Goal: Check status: Check status

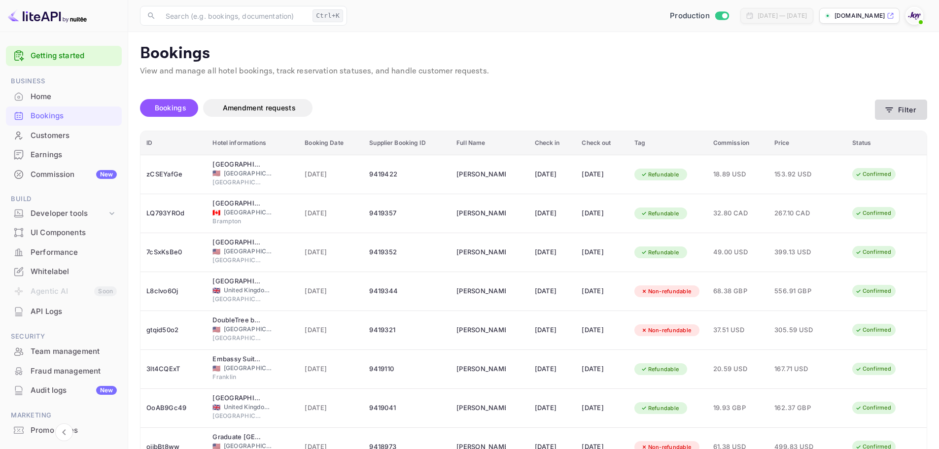
click at [901, 103] on button "Filter" at bounding box center [901, 110] width 52 height 20
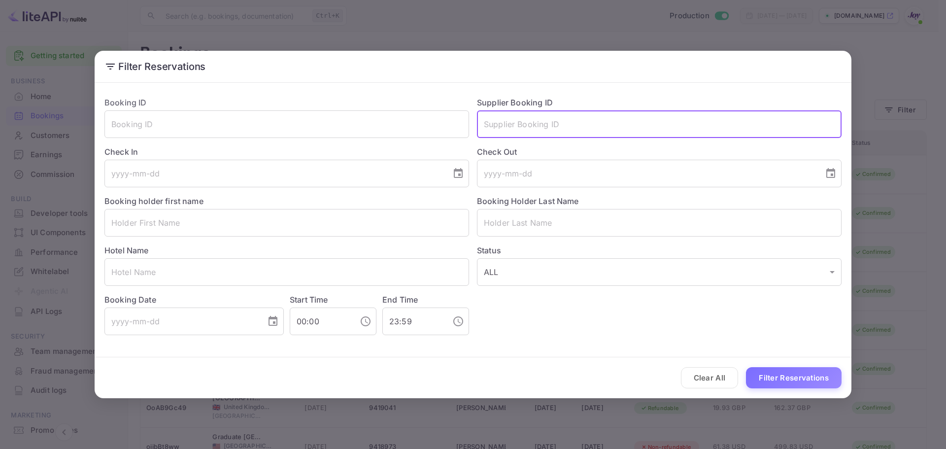
click at [569, 124] on input "text" at bounding box center [659, 124] width 365 height 28
paste input "7075236"
type input "7075236"
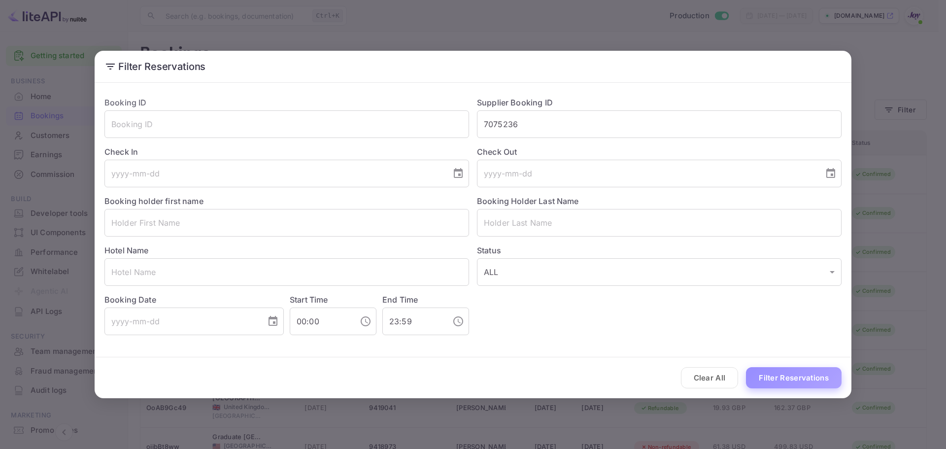
click at [780, 372] on button "Filter Reservations" at bounding box center [794, 377] width 96 height 21
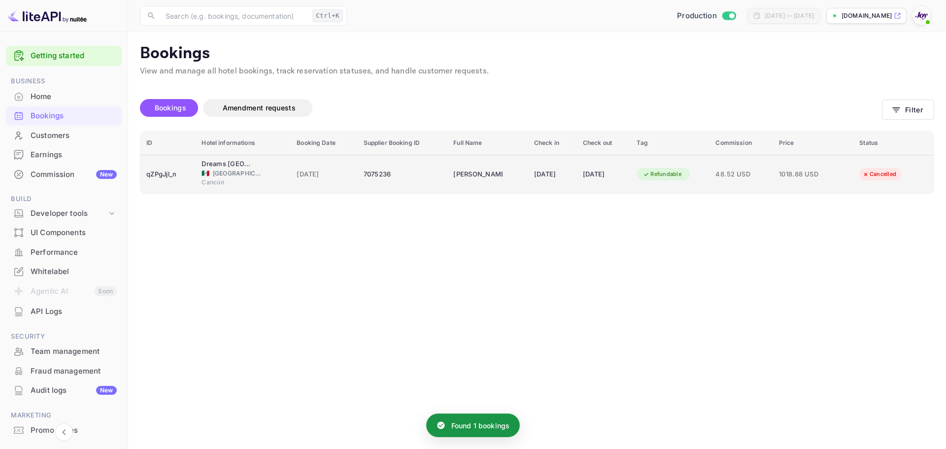
click at [335, 176] on span "[DATE]" at bounding box center [324, 174] width 55 height 11
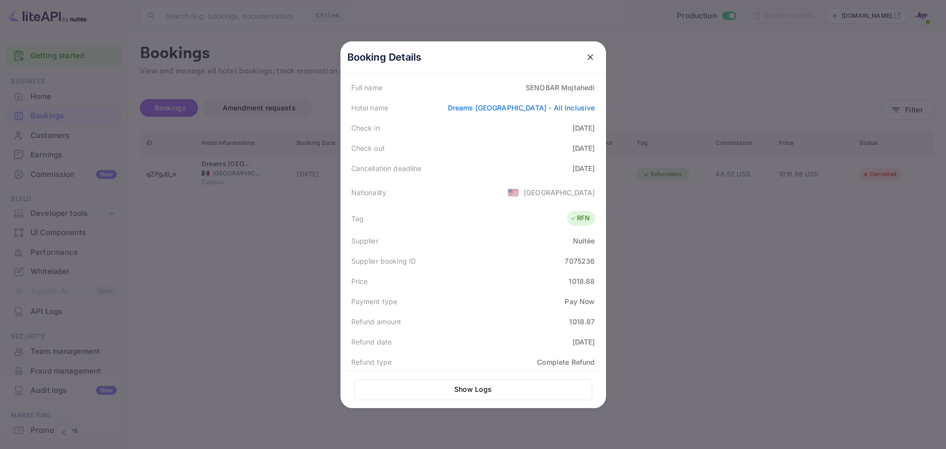
scroll to position [243, 0]
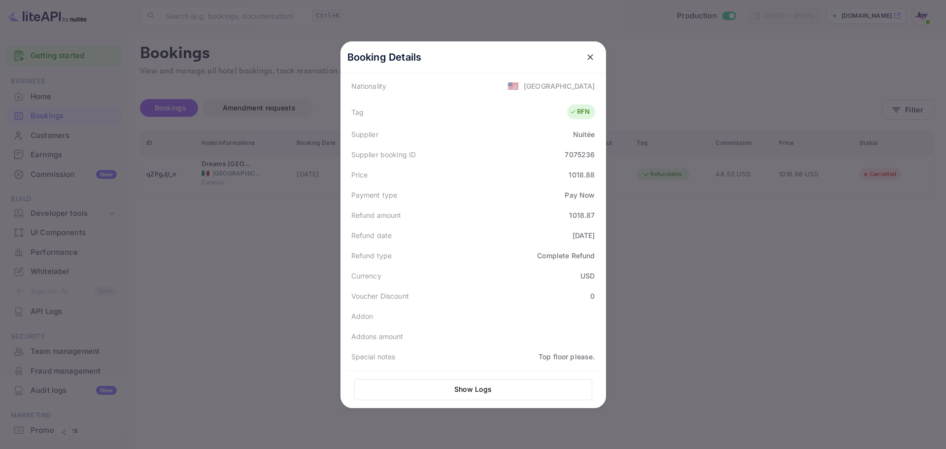
click at [704, 295] on div at bounding box center [473, 224] width 946 height 449
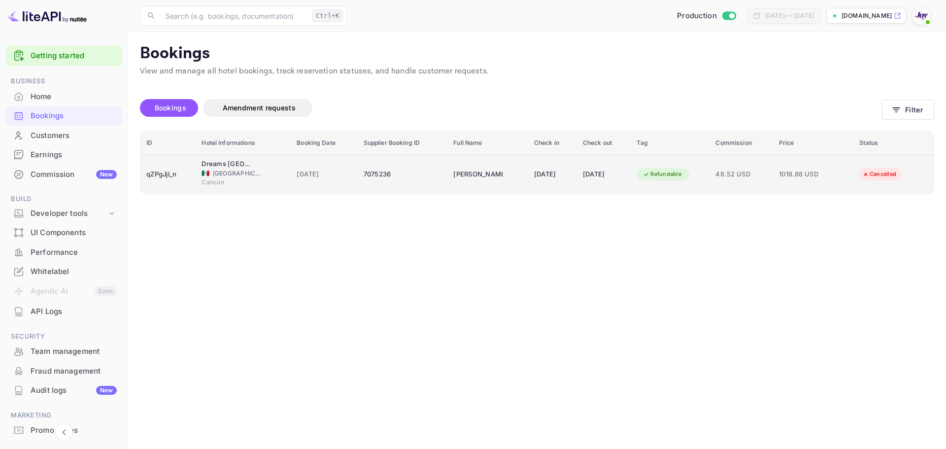
click at [463, 186] on td "[PERSON_NAME]" at bounding box center [487, 174] width 81 height 39
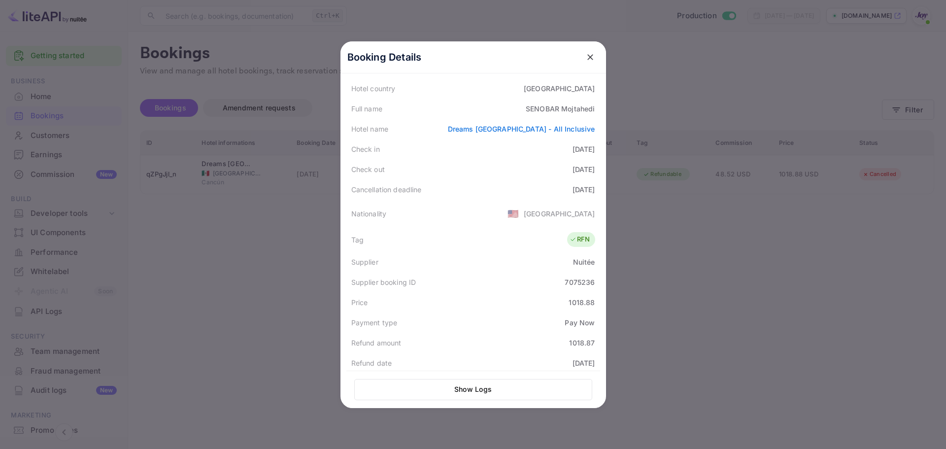
scroll to position [197, 0]
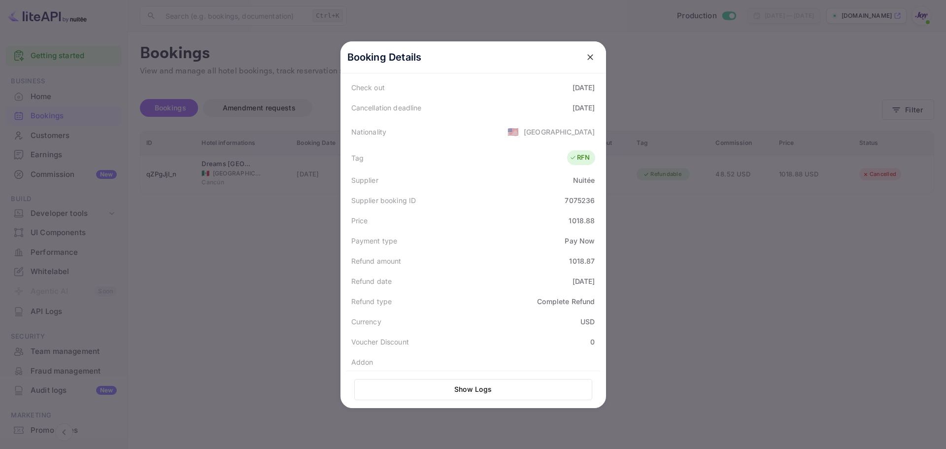
click at [661, 212] on div at bounding box center [473, 224] width 946 height 449
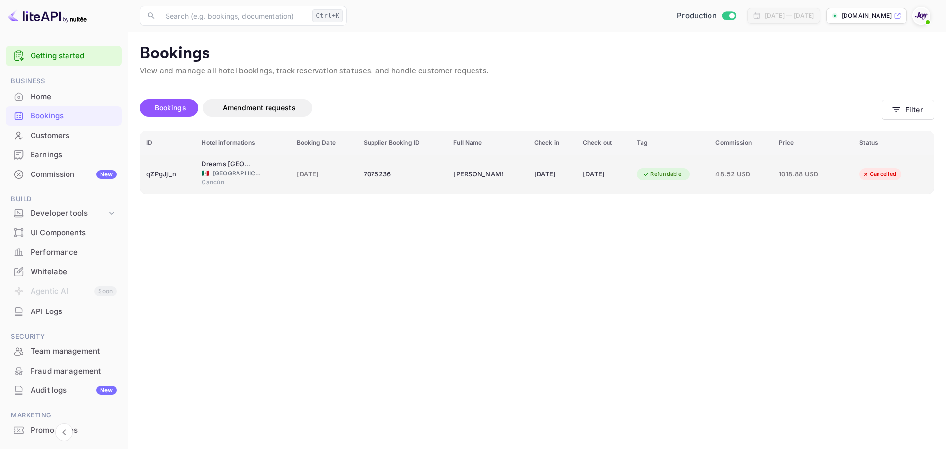
click at [664, 178] on div "Refundable" at bounding box center [662, 174] width 51 height 12
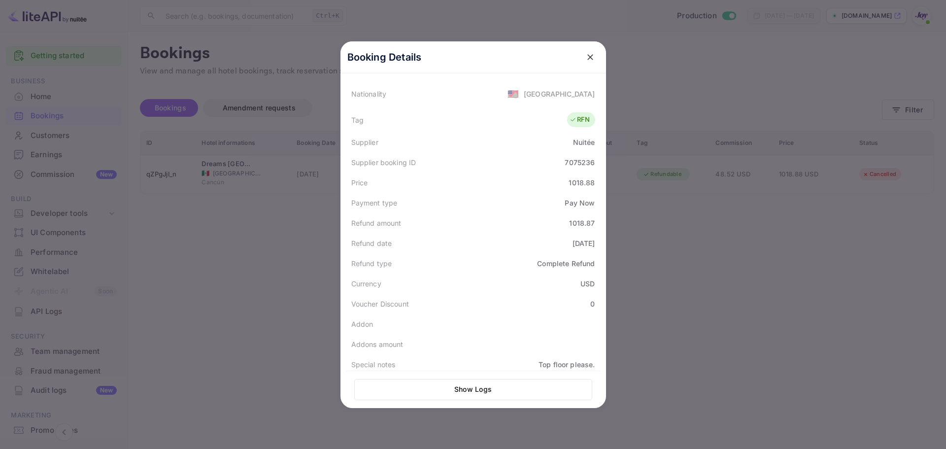
scroll to position [243, 0]
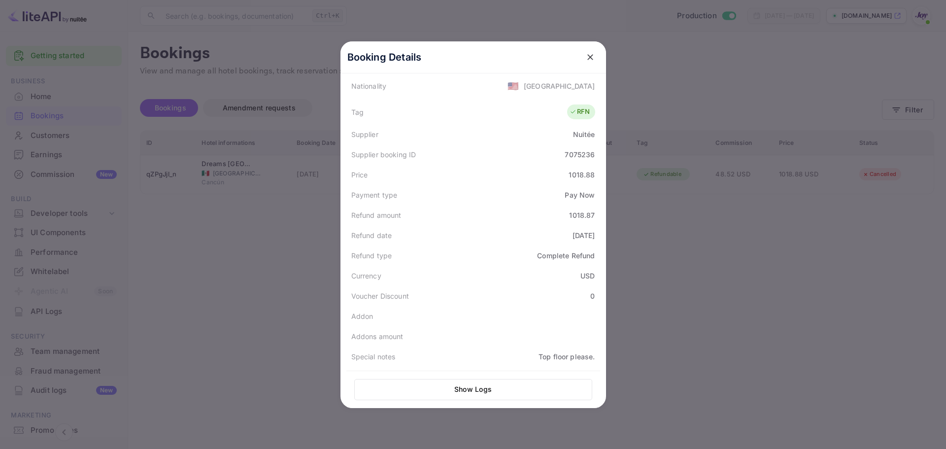
click at [588, 61] on icon "close" at bounding box center [590, 57] width 10 height 10
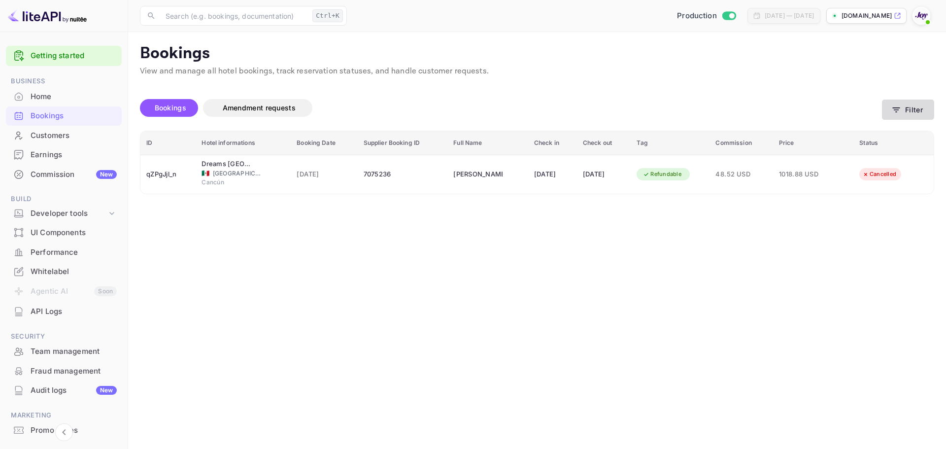
click at [918, 113] on button "Filter" at bounding box center [908, 110] width 52 height 20
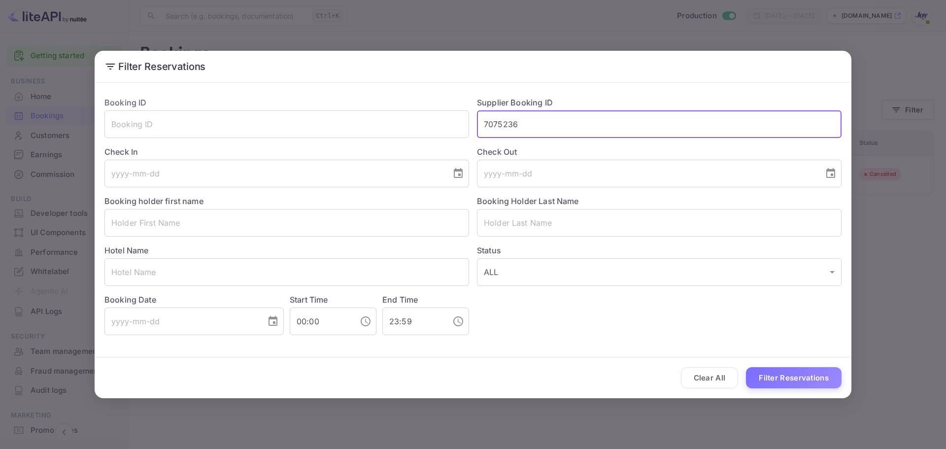
click at [532, 133] on input "7075236" at bounding box center [659, 124] width 365 height 28
click at [363, 218] on input "text" at bounding box center [286, 223] width 365 height 28
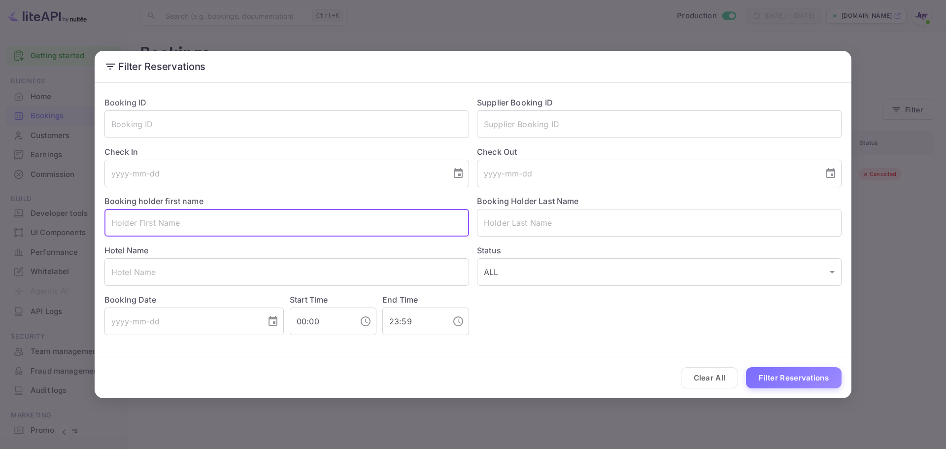
paste input "[PERSON_NAME]"
drag, startPoint x: 193, startPoint y: 226, endPoint x: 135, endPoint y: 228, distance: 58.2
click at [135, 228] on input "[PERSON_NAME]" at bounding box center [286, 223] width 365 height 28
type input "[PERSON_NAME]"
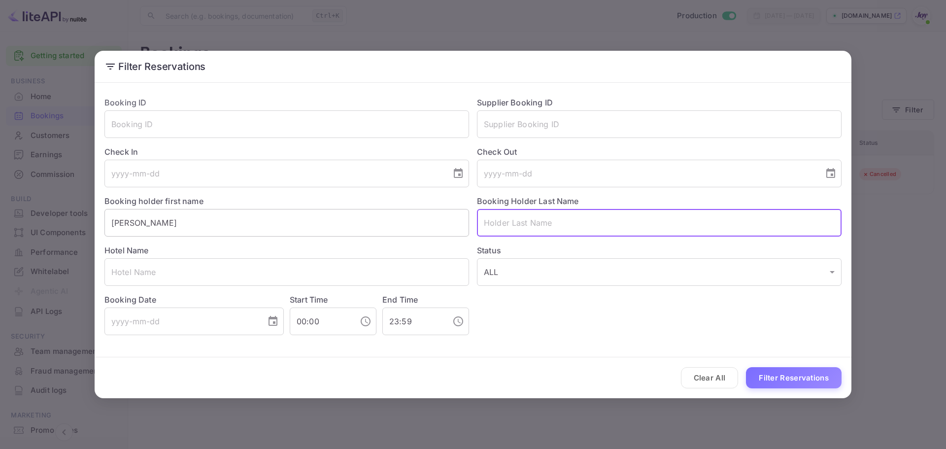
paste input "[PERSON_NAME]"
type input "[PERSON_NAME]"
click at [772, 375] on button "Filter Reservations" at bounding box center [794, 377] width 96 height 21
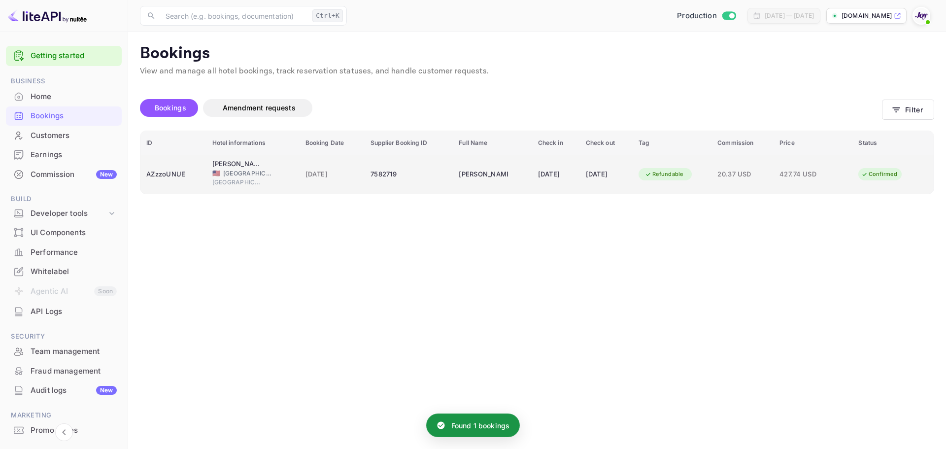
click at [563, 178] on div "[DATE]" at bounding box center [556, 175] width 36 height 16
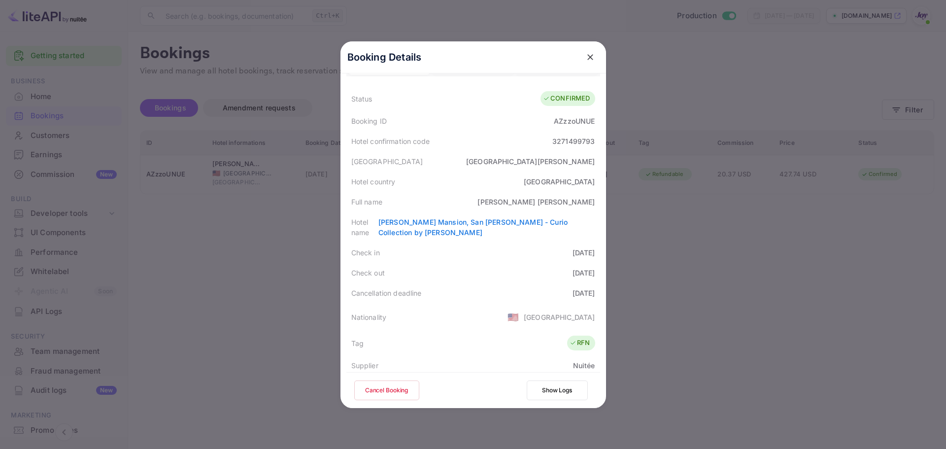
scroll to position [0, 0]
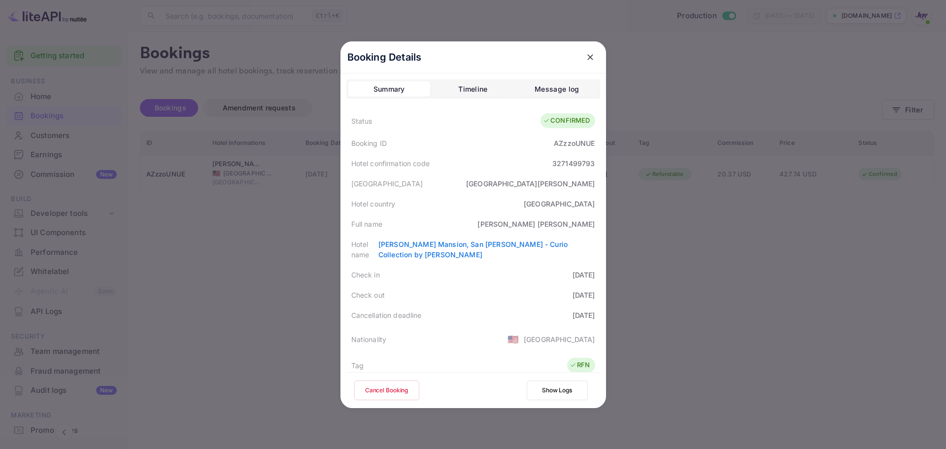
click at [589, 225] on div "[PERSON_NAME]" at bounding box center [535, 224] width 117 height 10
copy div "[PERSON_NAME]"
click at [231, 299] on div at bounding box center [473, 224] width 946 height 449
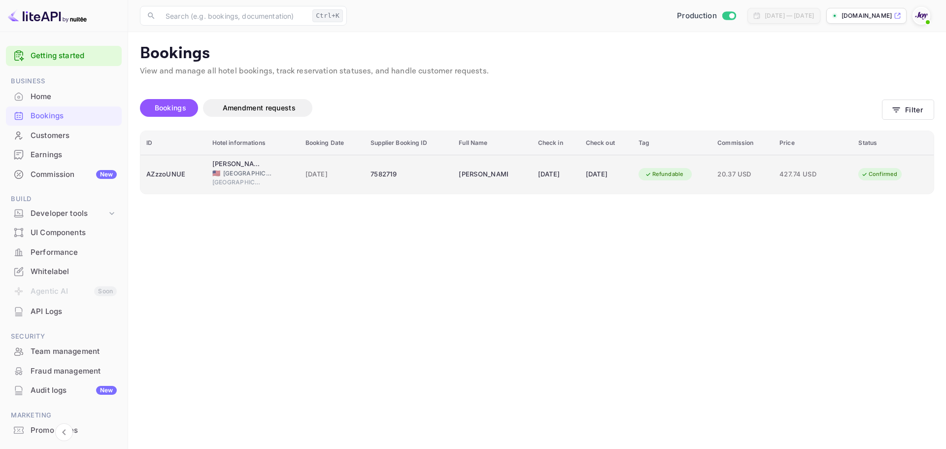
click at [613, 180] on div "[DATE]" at bounding box center [606, 175] width 41 height 16
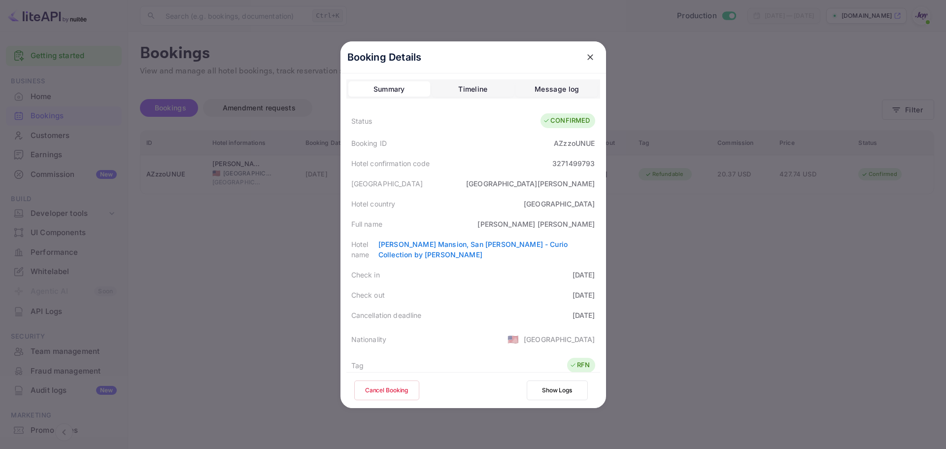
scroll to position [239, 0]
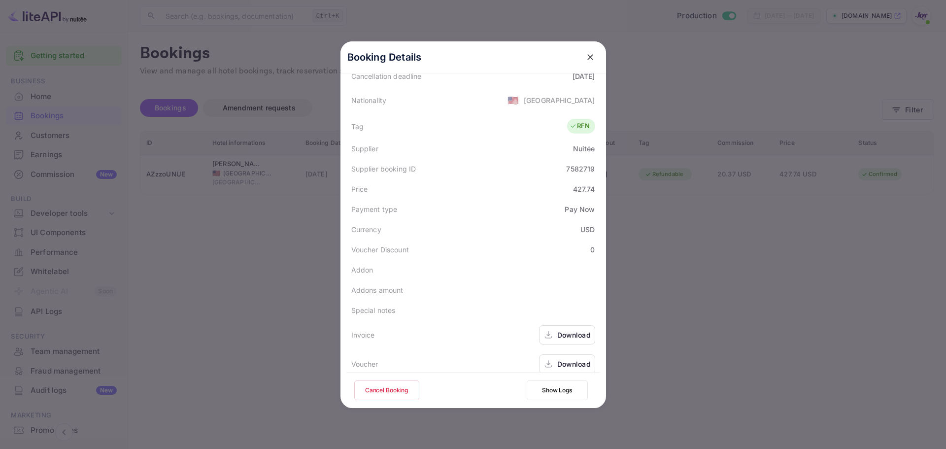
click at [570, 330] on div "Download" at bounding box center [574, 335] width 34 height 10
click at [572, 359] on div "Download" at bounding box center [574, 364] width 34 height 10
click at [581, 51] on div at bounding box center [590, 57] width 18 height 18
click at [591, 58] on icon "close" at bounding box center [590, 57] width 10 height 10
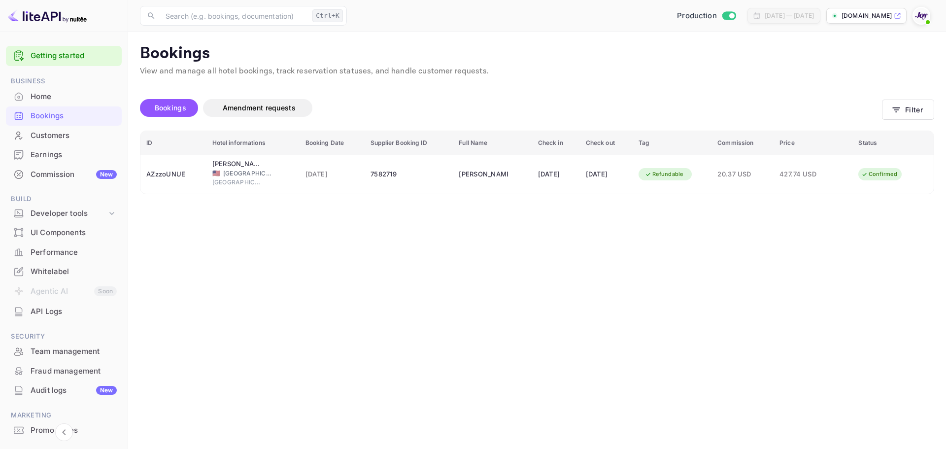
click at [884, 99] on div "Bookings Amendment requests Filter" at bounding box center [537, 109] width 794 height 41
click at [899, 104] on button "Filter" at bounding box center [908, 110] width 52 height 20
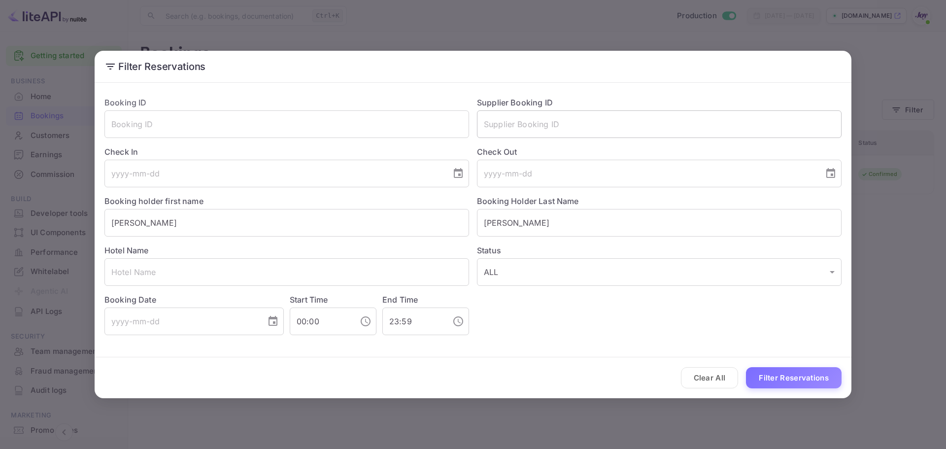
click at [586, 126] on input "text" at bounding box center [659, 124] width 365 height 28
paste input "7633369"
type input "7633369"
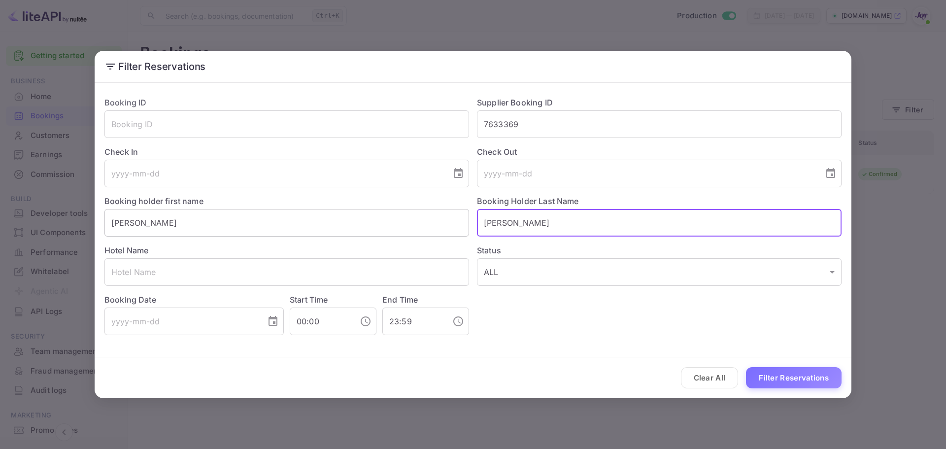
drag, startPoint x: 487, startPoint y: 223, endPoint x: 381, endPoint y: 225, distance: 106.5
click at [381, 225] on div "Booking ID ​ Supplier Booking ID 7633369 ​ Check In ​ Check Out ​ Booking holde…" at bounding box center [469, 212] width 745 height 246
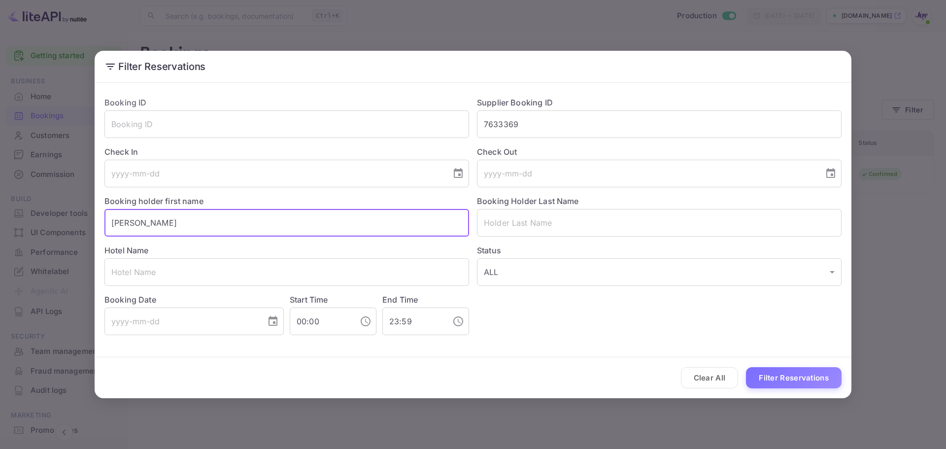
drag, startPoint x: 138, startPoint y: 218, endPoint x: 71, endPoint y: 223, distance: 66.7
click at [71, 223] on div "Filter Reservations Booking ID ​ Supplier Booking ID 7633369 ​ Check In ​ Check…" at bounding box center [473, 224] width 946 height 449
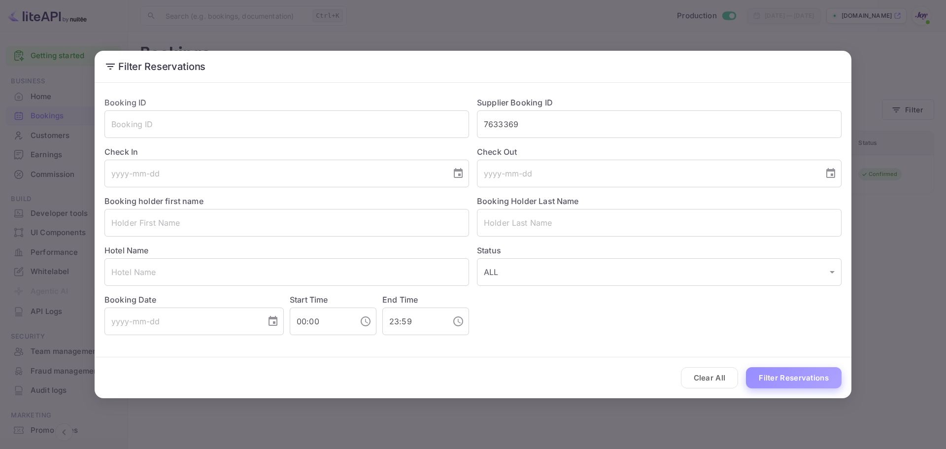
click at [761, 371] on button "Filter Reservations" at bounding box center [794, 377] width 96 height 21
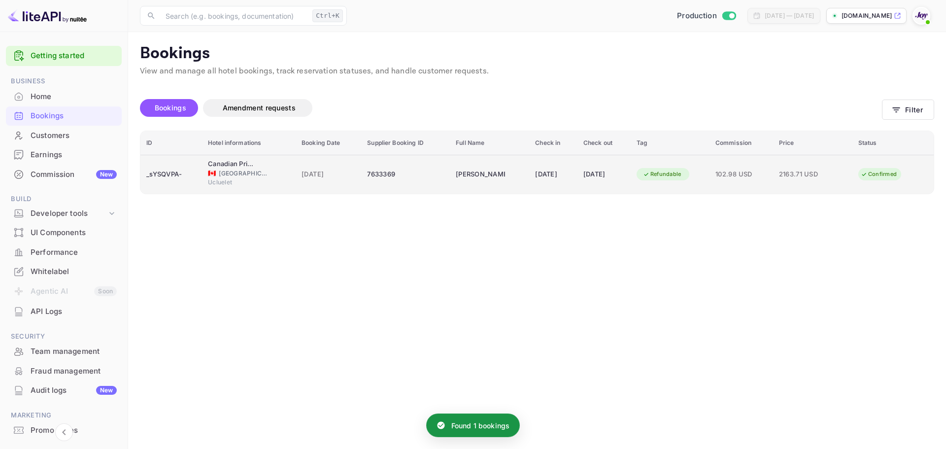
click at [296, 155] on td "[DATE]" at bounding box center [329, 174] width 66 height 39
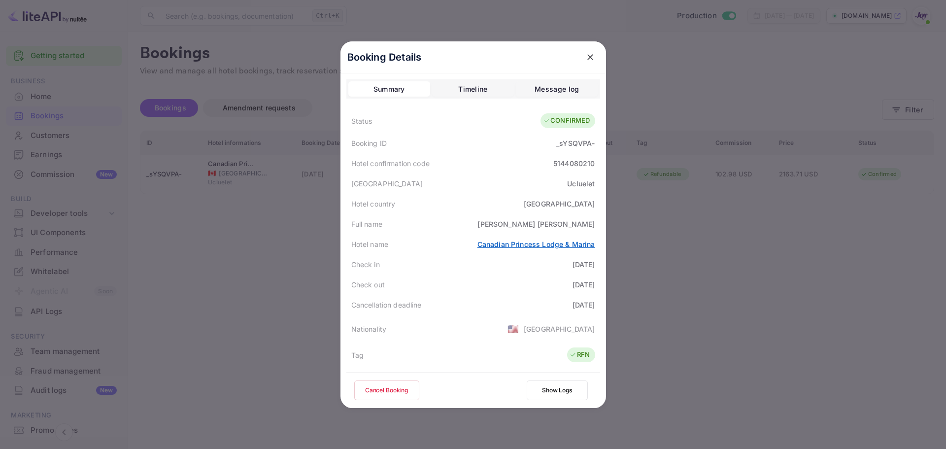
click at [508, 241] on link "Canadian Princess Lodge & Marina" at bounding box center [536, 244] width 118 height 8
click at [185, 255] on div at bounding box center [473, 224] width 946 height 449
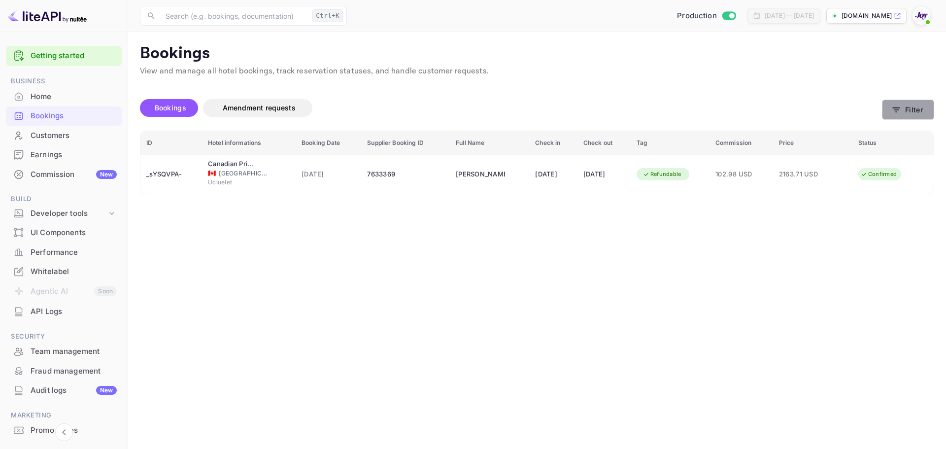
click at [894, 113] on icon "button" at bounding box center [896, 110] width 10 height 10
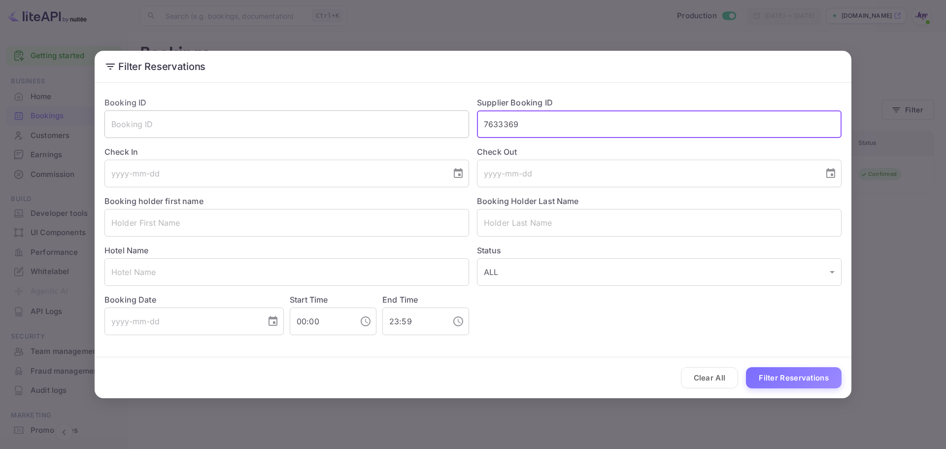
drag, startPoint x: 470, startPoint y: 135, endPoint x: 314, endPoint y: 128, distance: 155.9
click at [314, 128] on div "Booking ID ​ Supplier Booking ID 7633369 ​ Check In ​ Check Out ​ Booking holde…" at bounding box center [469, 212] width 745 height 246
click at [159, 227] on input "text" at bounding box center [286, 223] width 365 height 28
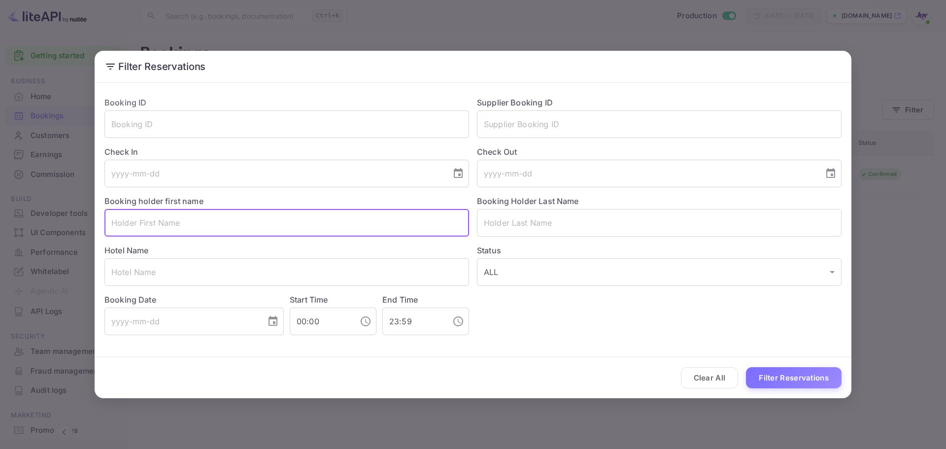
paste input "[PERSON_NAME]"
drag, startPoint x: 161, startPoint y: 226, endPoint x: 126, endPoint y: 227, distance: 35.0
click at [126, 227] on input "[PERSON_NAME]" at bounding box center [286, 223] width 365 height 28
type input "Bill"
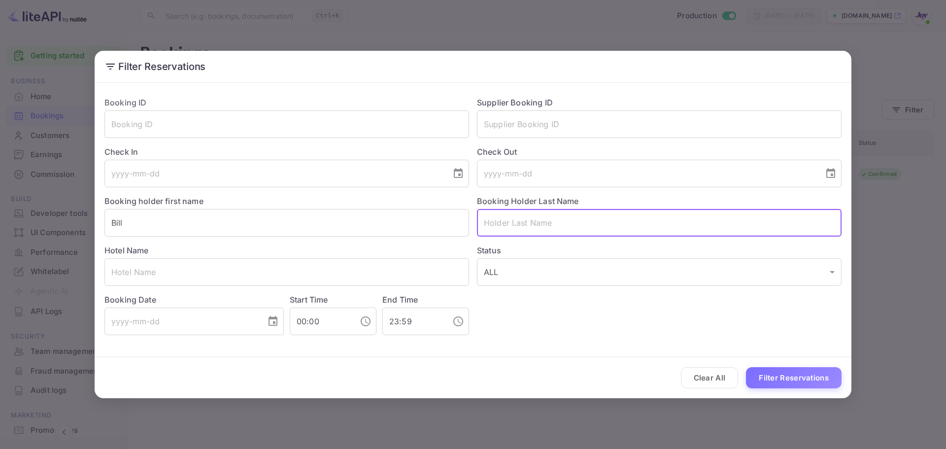
click at [578, 228] on input "text" at bounding box center [659, 223] width 365 height 28
paste input "[PERSON_NAME]"
type input "[PERSON_NAME]"
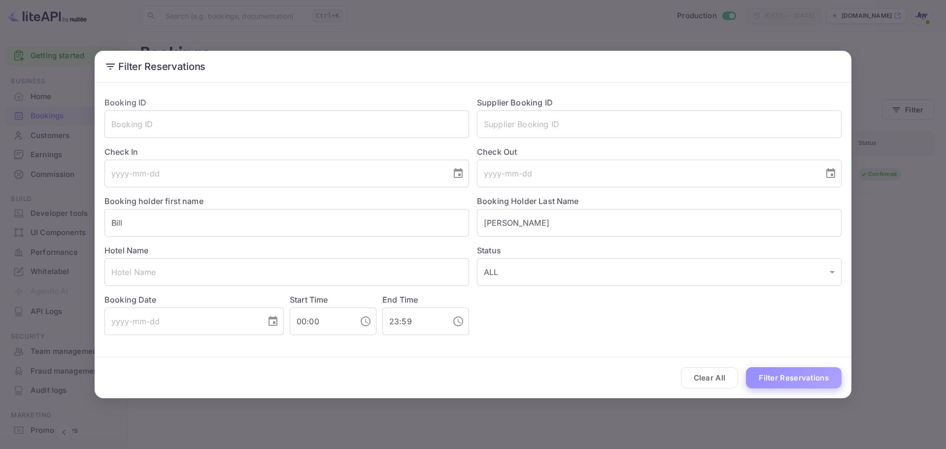
click at [816, 387] on button "Filter Reservations" at bounding box center [794, 377] width 96 height 21
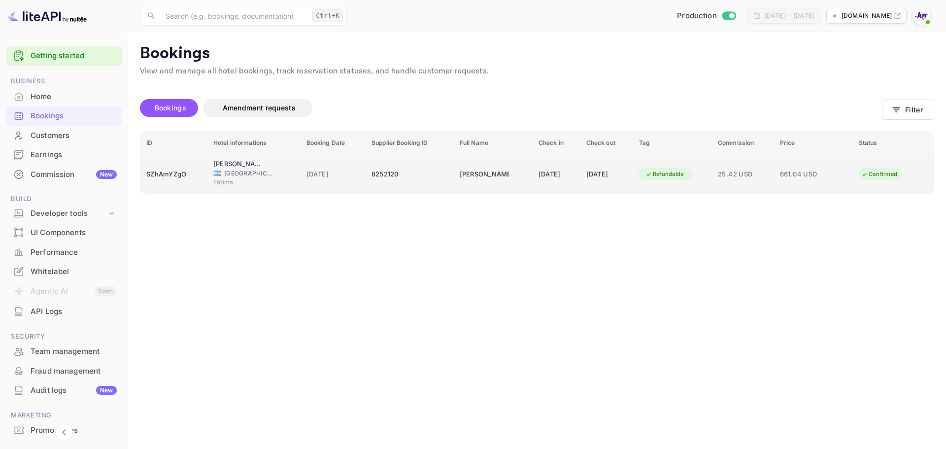
click at [328, 157] on td "[DATE]" at bounding box center [333, 174] width 65 height 39
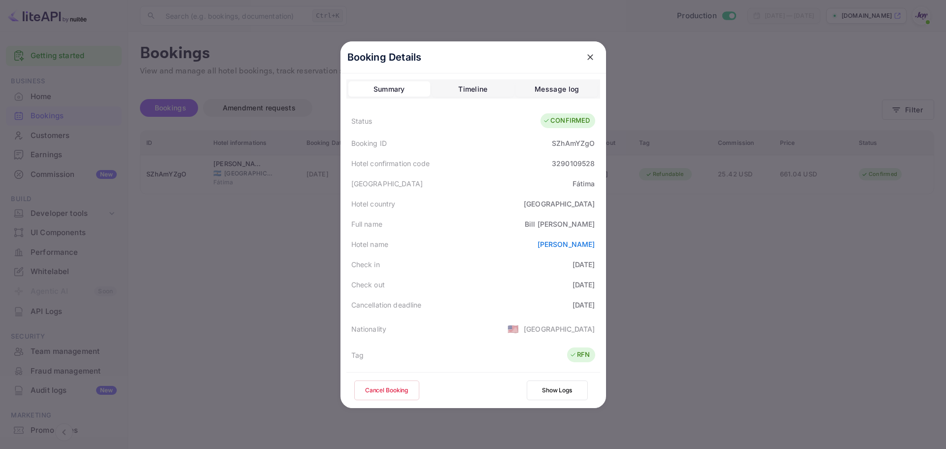
click at [267, 238] on div at bounding box center [473, 224] width 946 height 449
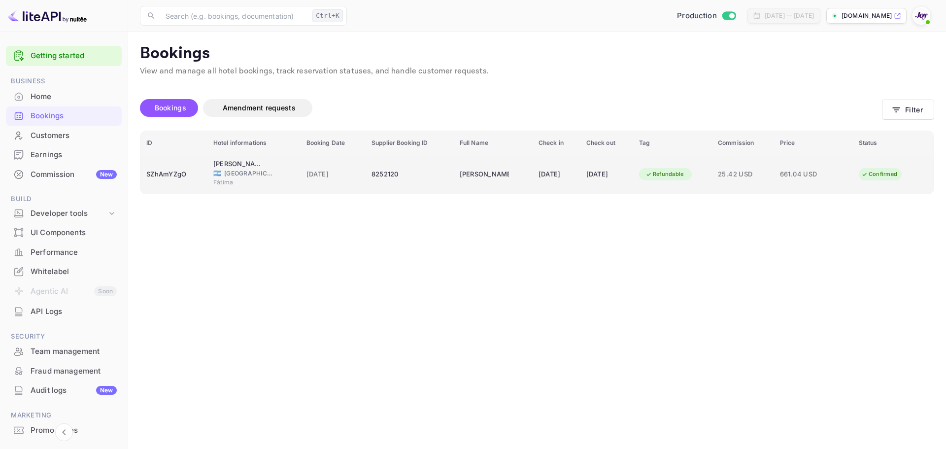
click at [578, 185] on td "[DATE]" at bounding box center [557, 174] width 48 height 39
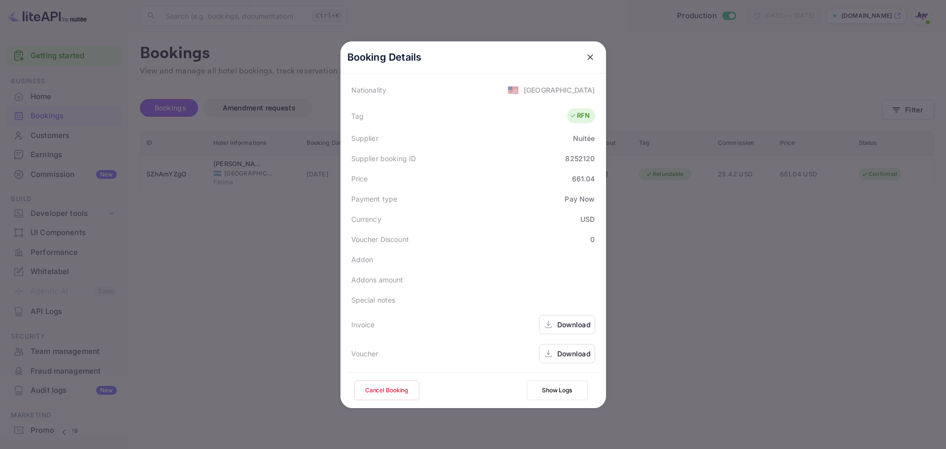
click at [564, 352] on div "Download" at bounding box center [574, 353] width 34 height 10
click at [569, 317] on div "Download" at bounding box center [567, 324] width 56 height 19
click at [582, 160] on div "8252120" at bounding box center [580, 158] width 30 height 10
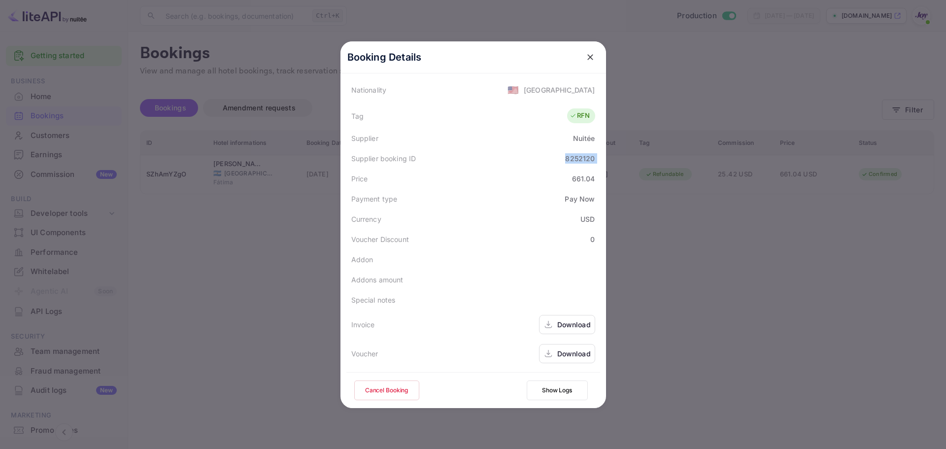
copy div "8252120"
click at [177, 273] on div at bounding box center [473, 224] width 946 height 449
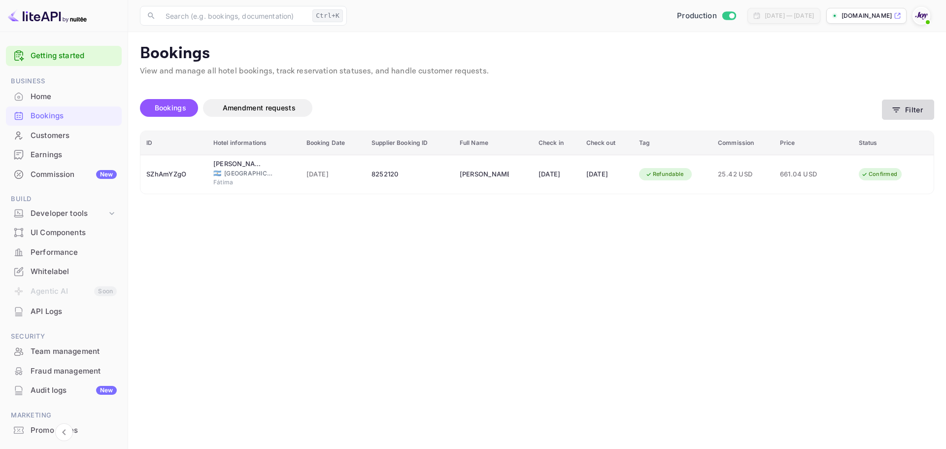
click at [922, 101] on button "Filter" at bounding box center [908, 110] width 52 height 20
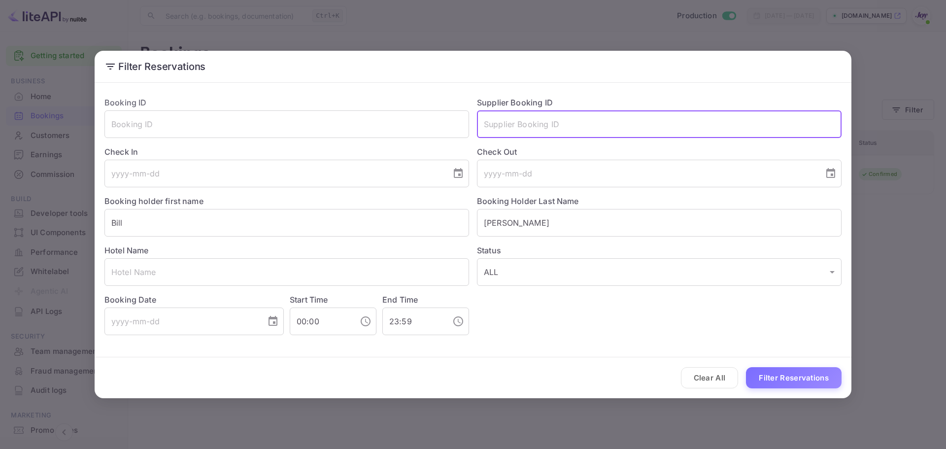
click at [511, 120] on input "text" at bounding box center [659, 124] width 365 height 28
paste input "9296715"
type input "9296715"
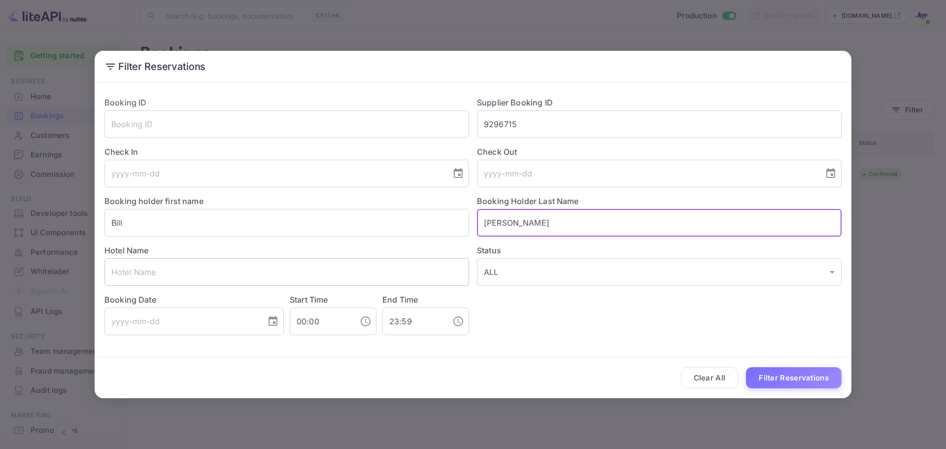
drag, startPoint x: 525, startPoint y: 227, endPoint x: 348, endPoint y: 260, distance: 179.6
click at [348, 260] on div "Booking ID ​ Supplier Booking ID 9296715 ​ Check In ​ Check Out ​ Booking holde…" at bounding box center [469, 212] width 745 height 246
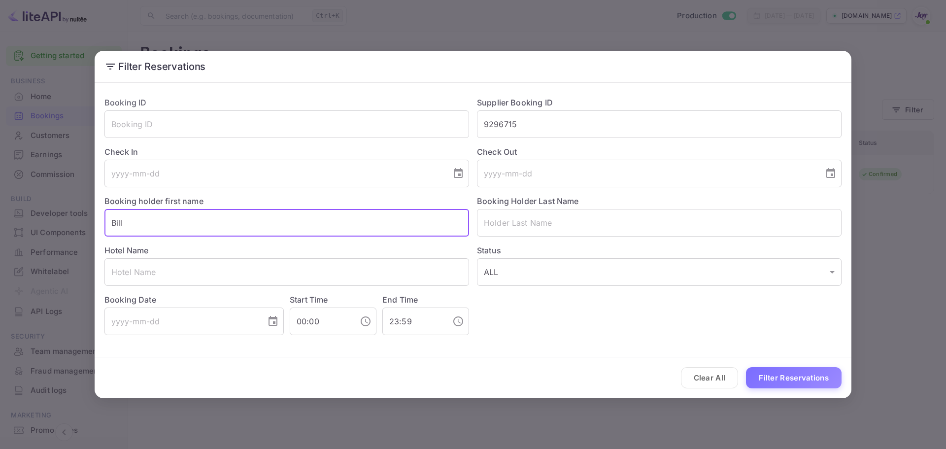
drag, startPoint x: 116, startPoint y: 224, endPoint x: 126, endPoint y: 223, distance: 10.0
click at [116, 224] on input "Bill" at bounding box center [286, 223] width 365 height 28
click at [126, 223] on input "Bill" at bounding box center [286, 223] width 365 height 28
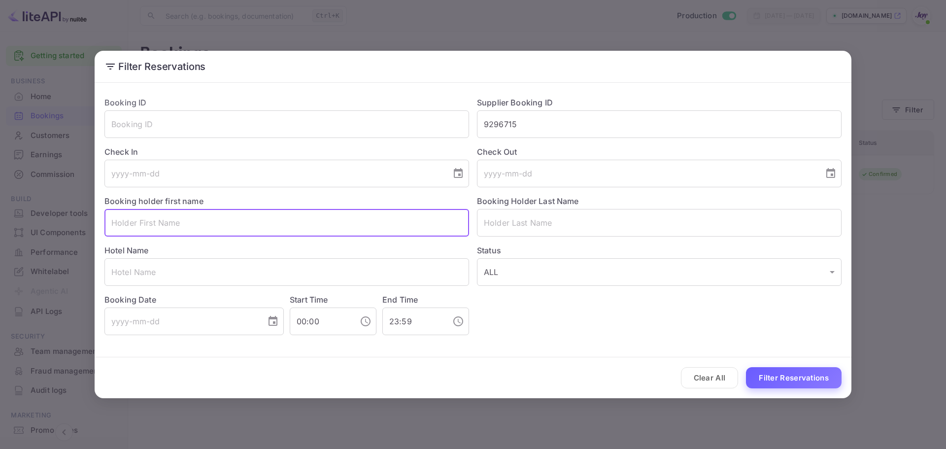
drag, startPoint x: 827, startPoint y: 389, endPoint x: 810, endPoint y: 372, distance: 24.4
click at [827, 389] on div "Clear All Filter Reservations" at bounding box center [473, 377] width 757 height 41
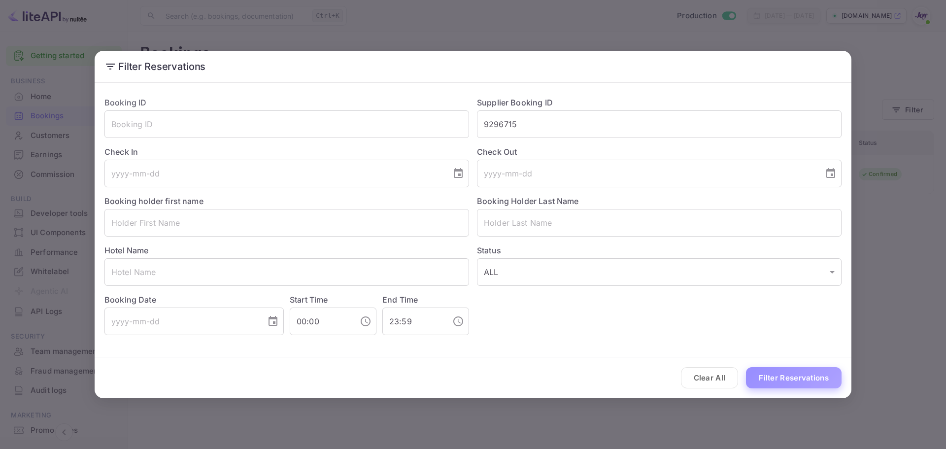
click at [810, 372] on button "Filter Reservations" at bounding box center [794, 377] width 96 height 21
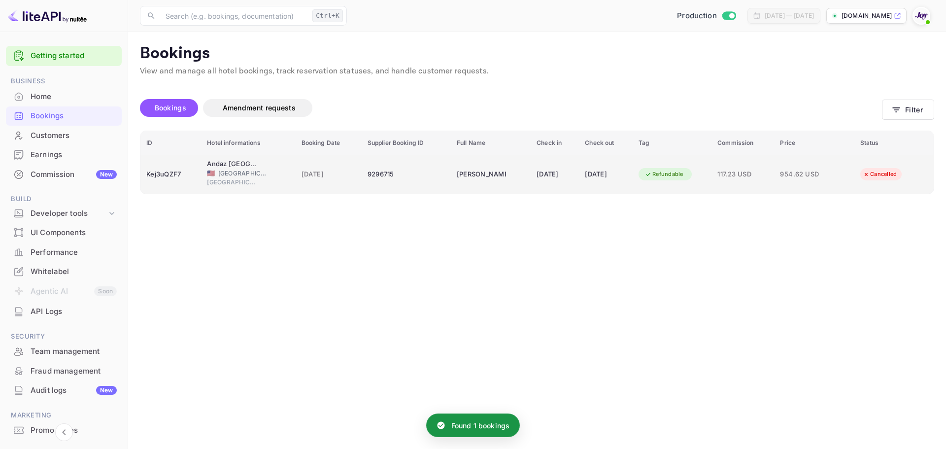
click at [451, 165] on td "[PERSON_NAME]" at bounding box center [491, 174] width 80 height 39
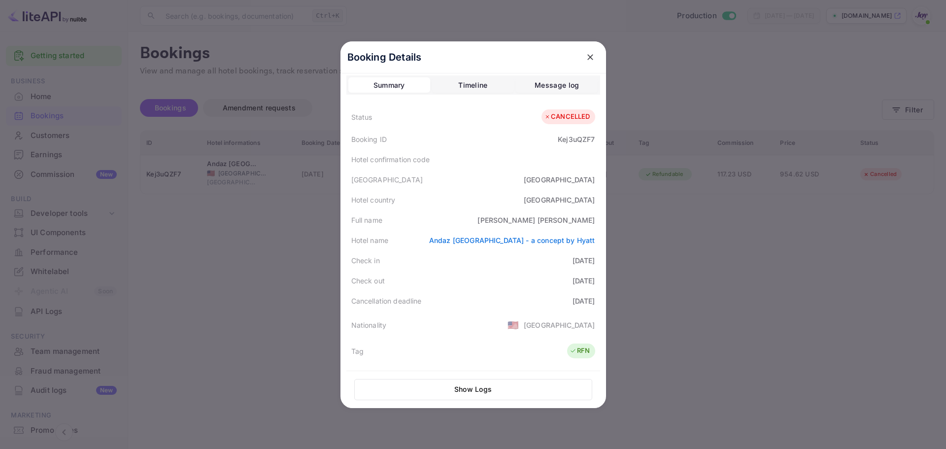
scroll to position [0, 0]
